Goal: Navigation & Orientation: Understand site structure

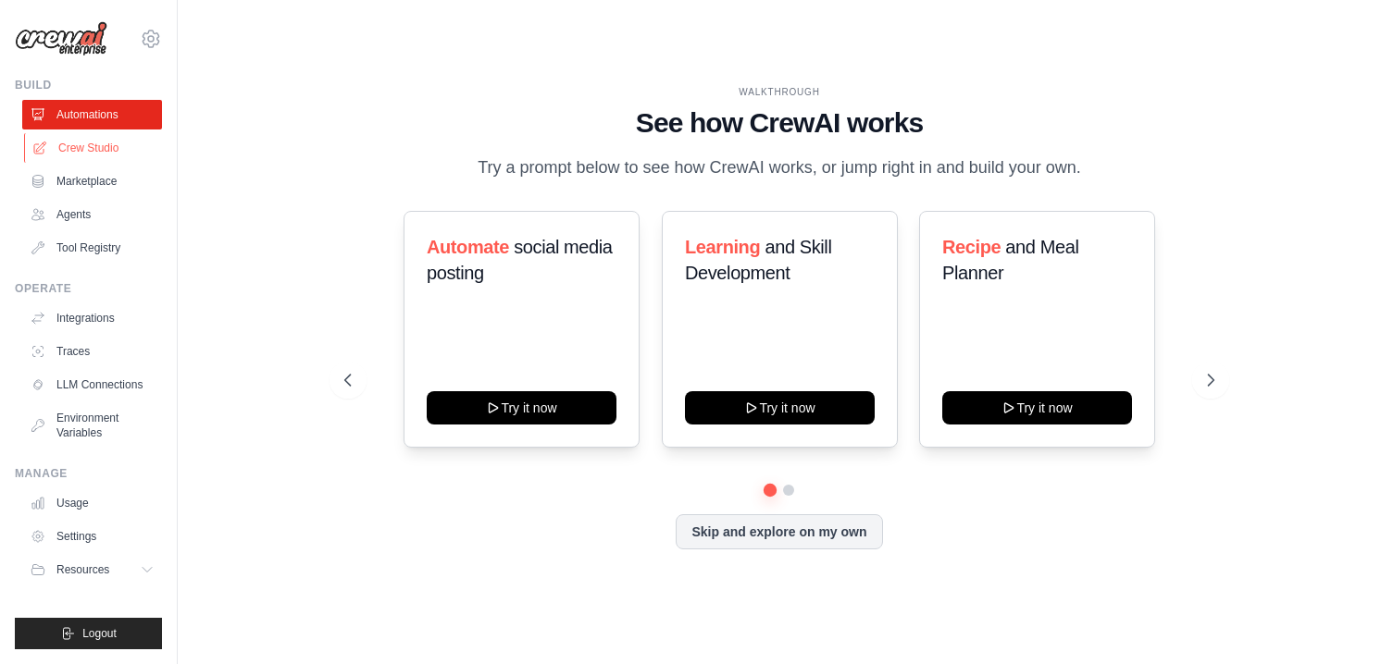
click at [63, 152] on link "Crew Studio" at bounding box center [94, 148] width 140 height 30
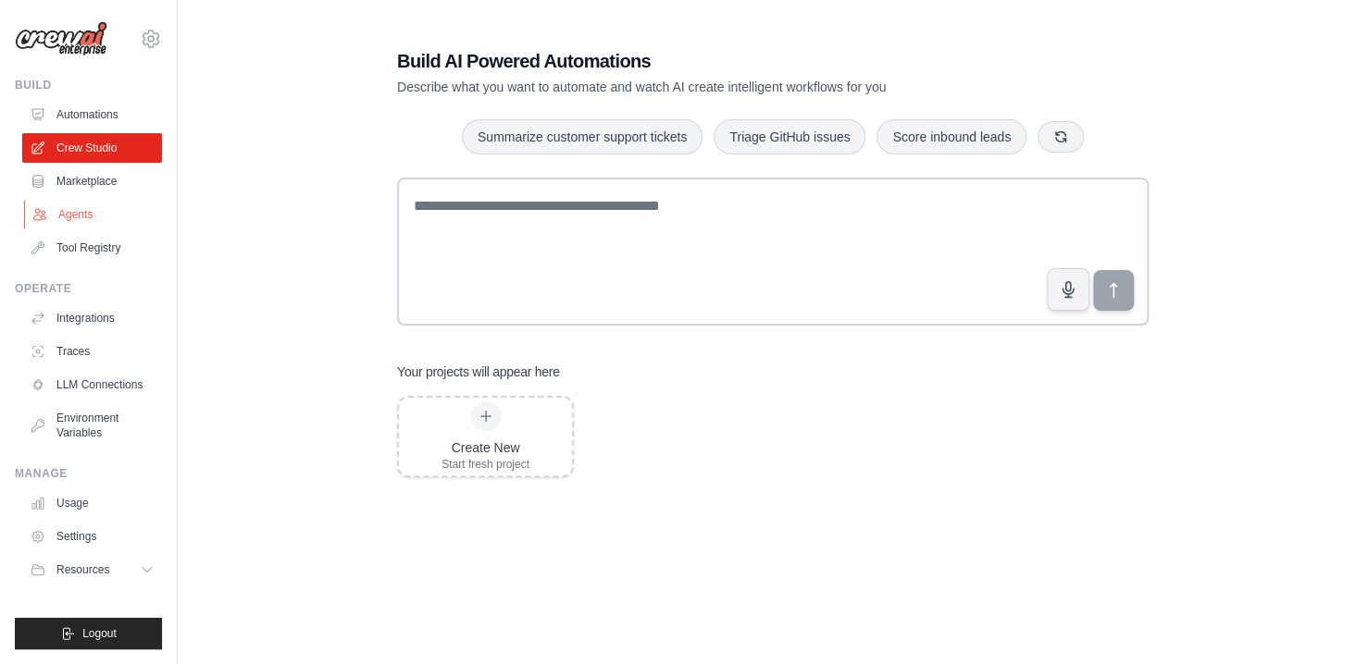
click at [87, 220] on link "Agents" at bounding box center [94, 215] width 140 height 30
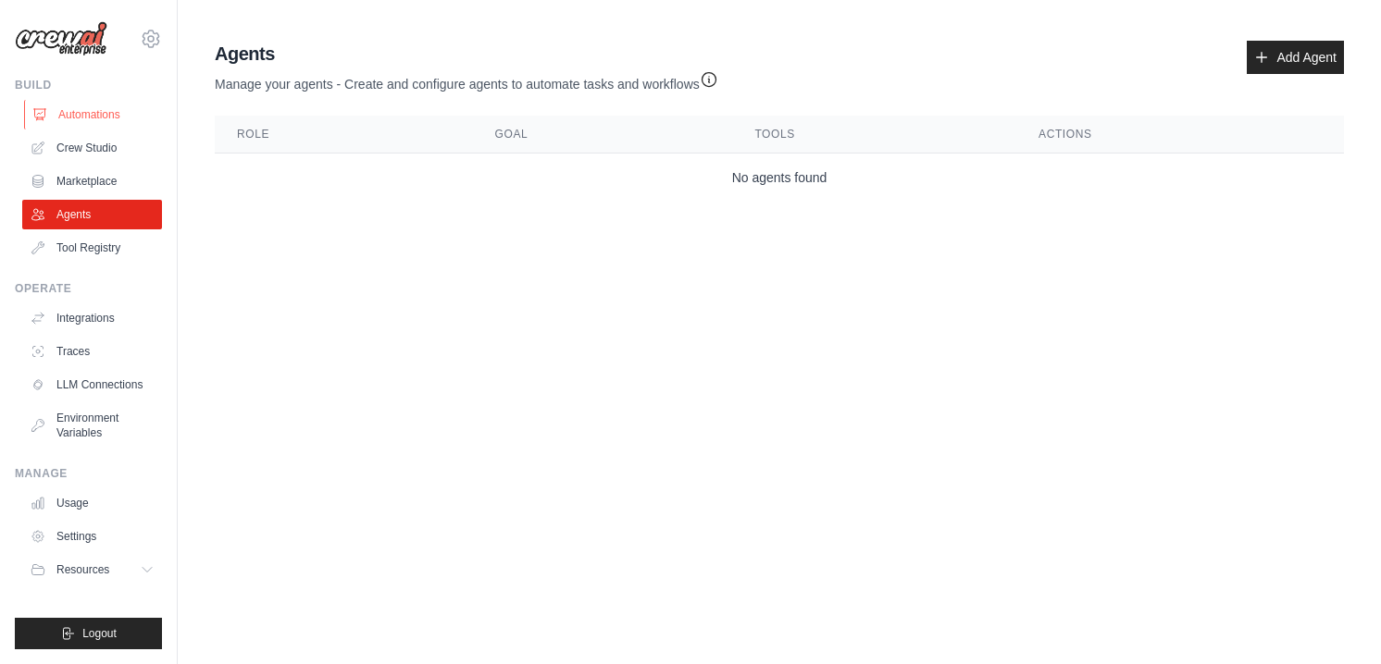
click at [101, 119] on link "Automations" at bounding box center [94, 115] width 140 height 30
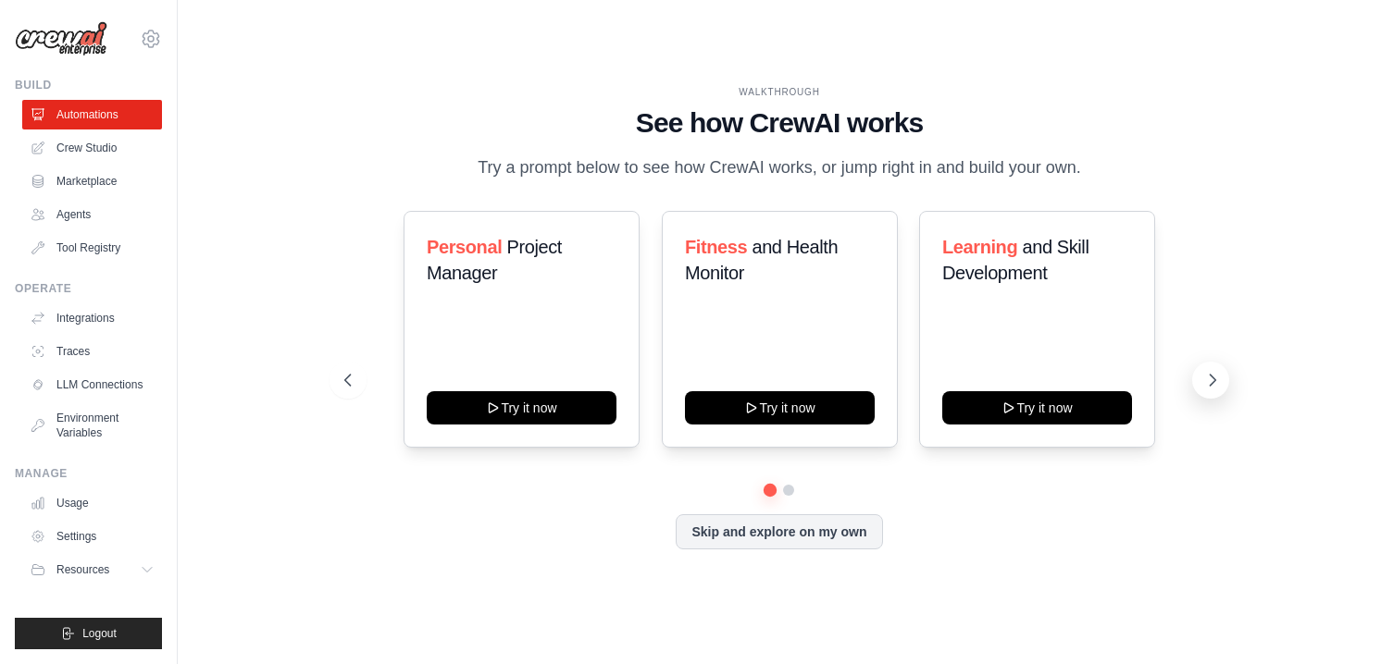
click at [1207, 390] on icon at bounding box center [1212, 380] width 19 height 19
